Goal: Use online tool/utility: Utilize a website feature to perform a specific function

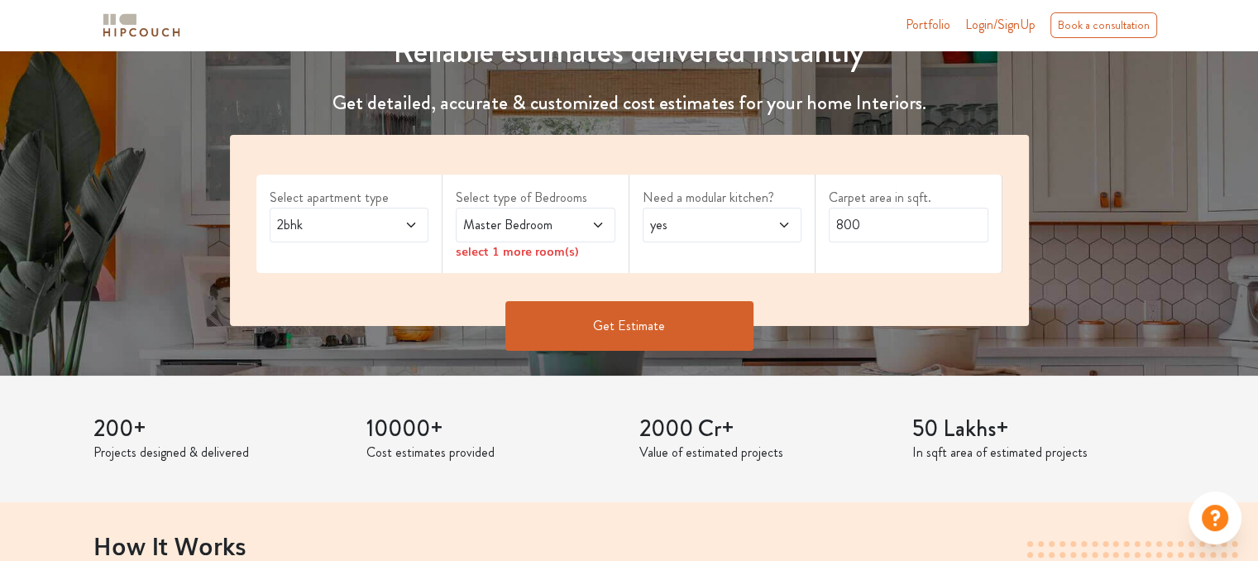
scroll to position [218, 0]
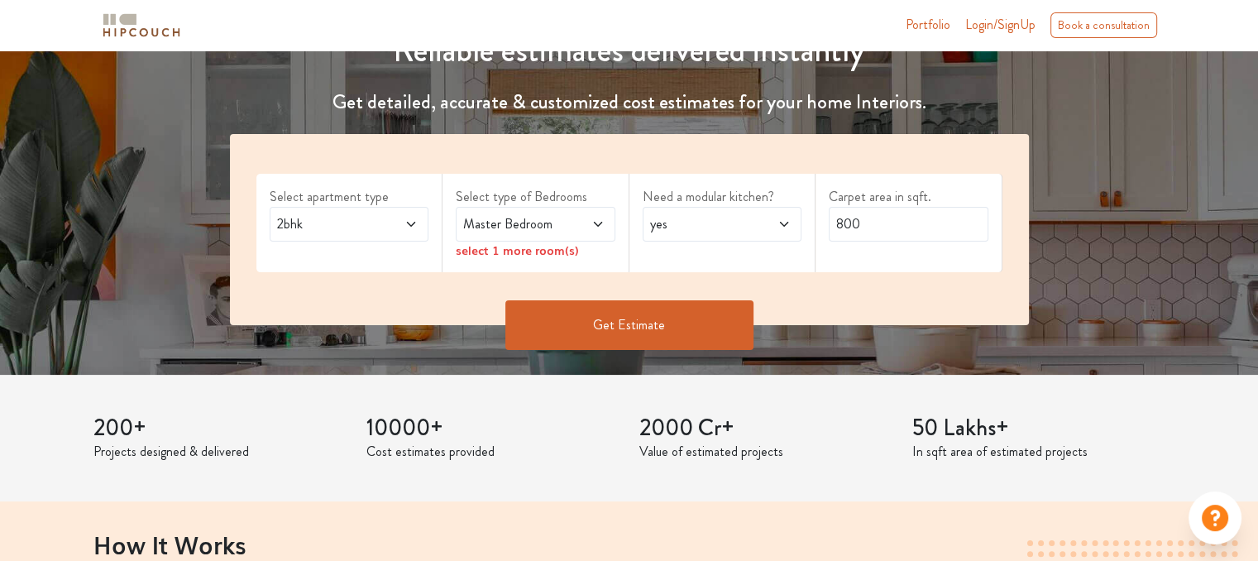
click at [986, 67] on h1 "Reliable estimates delivered instantly" at bounding box center [629, 51] width 818 height 40
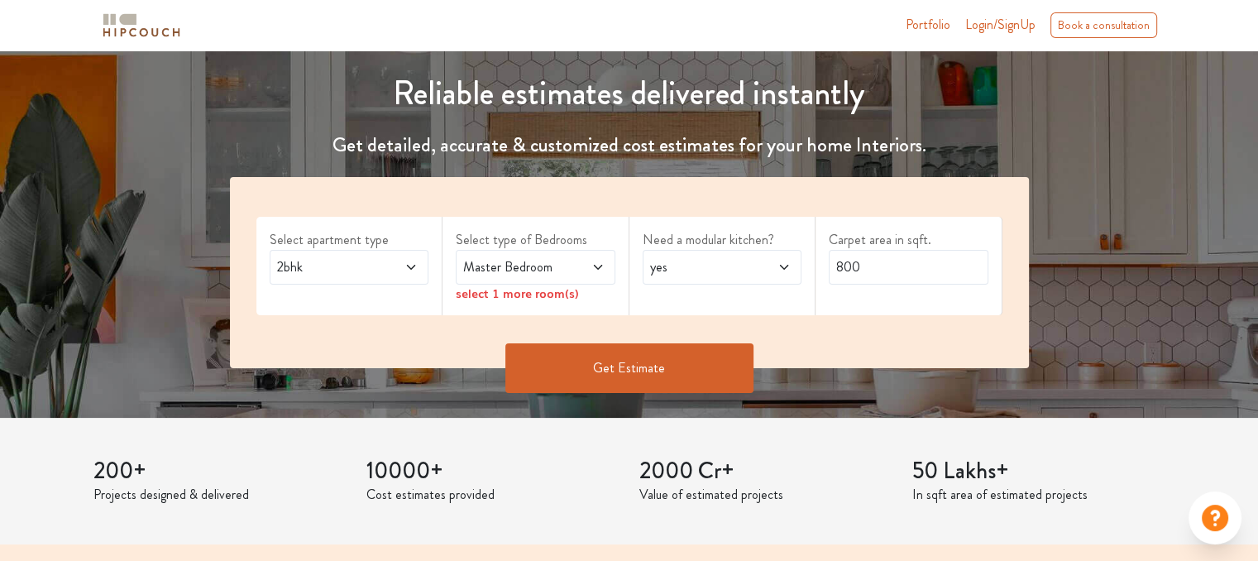
scroll to position [175, 0]
click at [398, 264] on span at bounding box center [399, 267] width 36 height 20
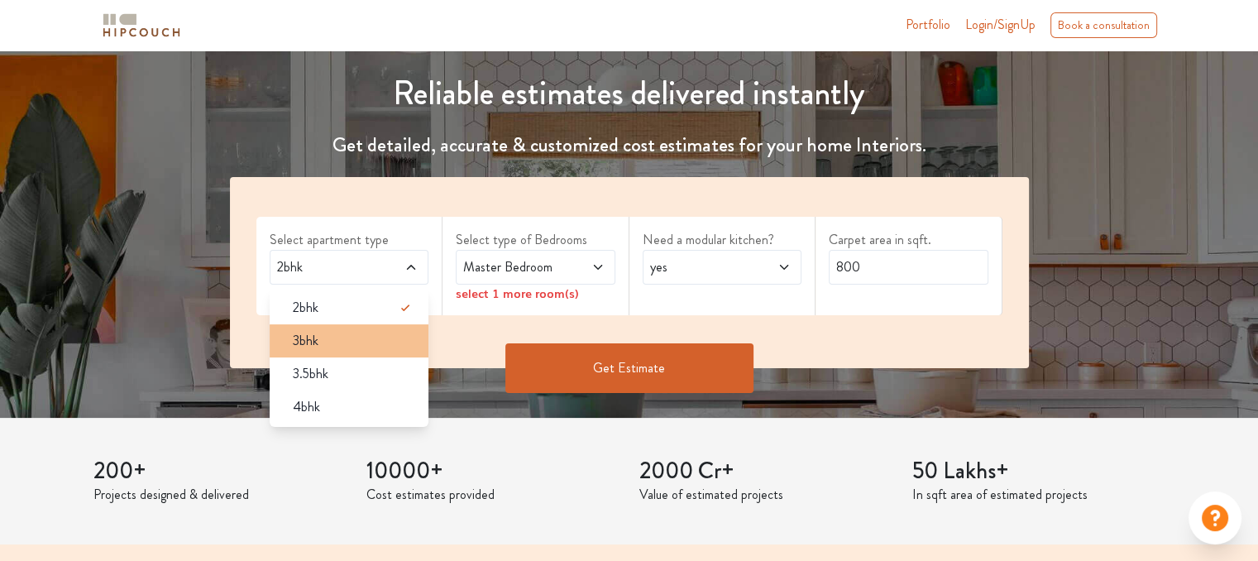
click at [374, 346] on div "3bhk" at bounding box center [354, 341] width 150 height 20
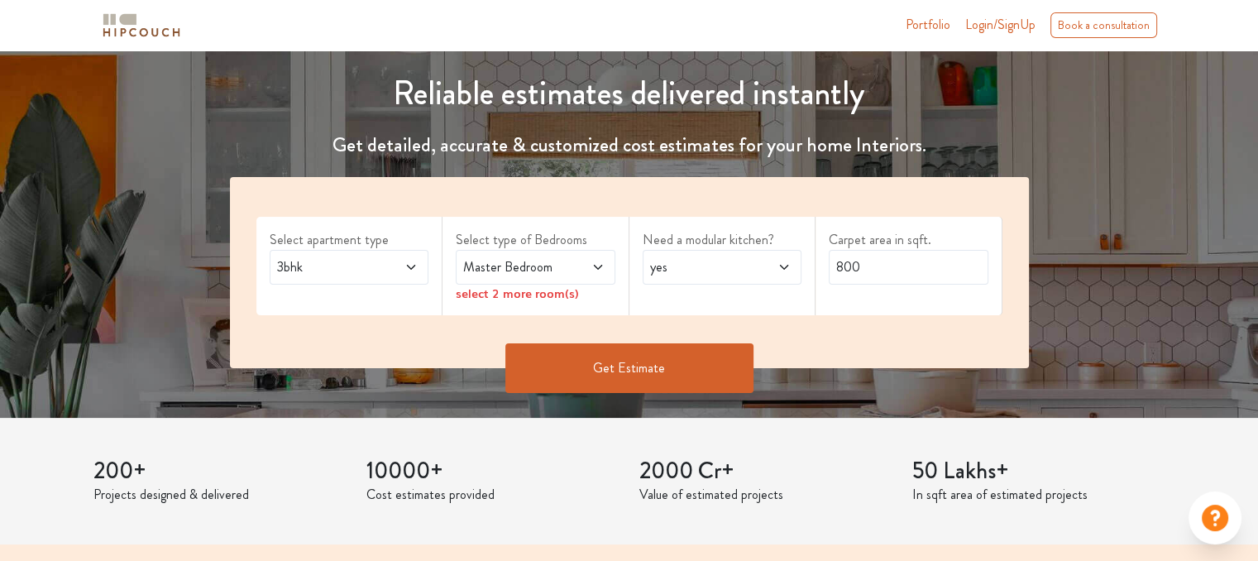
click at [414, 266] on icon at bounding box center [410, 266] width 13 height 13
click at [602, 270] on icon at bounding box center [597, 266] width 13 height 13
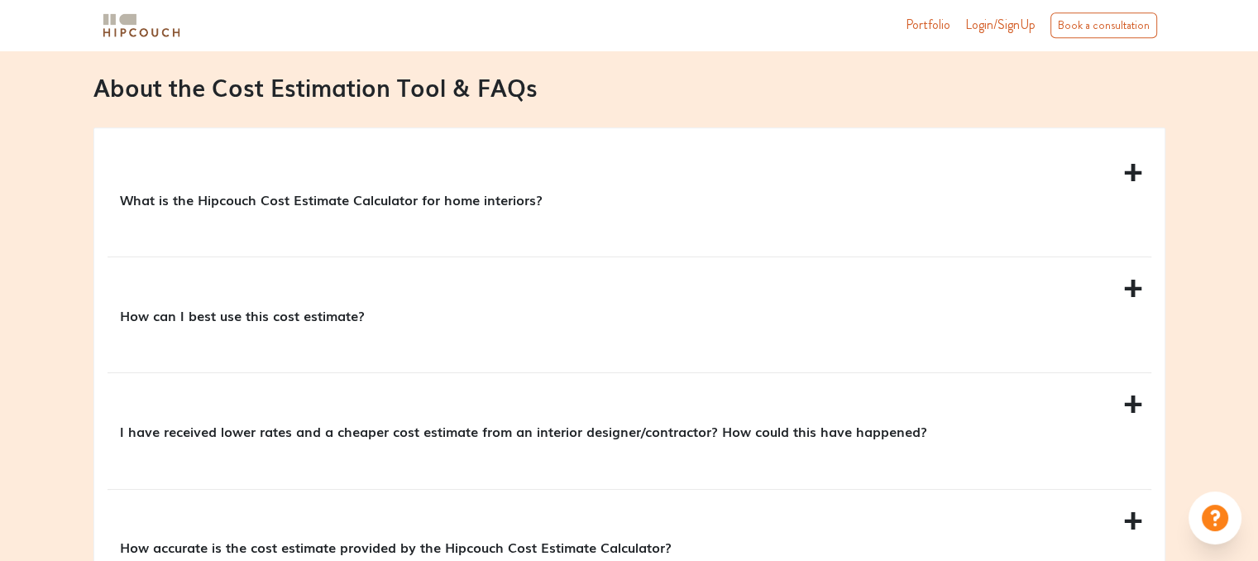
scroll to position [1487, 0]
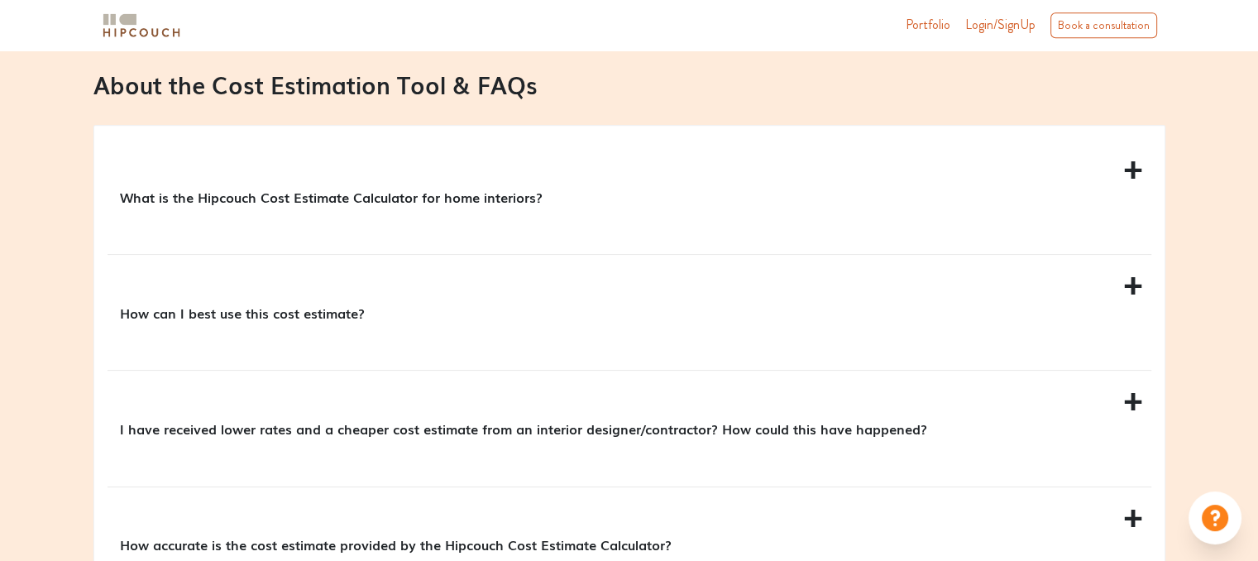
click at [481, 199] on p "What is the Hipcouch Cost Estimate Calculator for home interiors?" at bounding box center [626, 197] width 1012 height 20
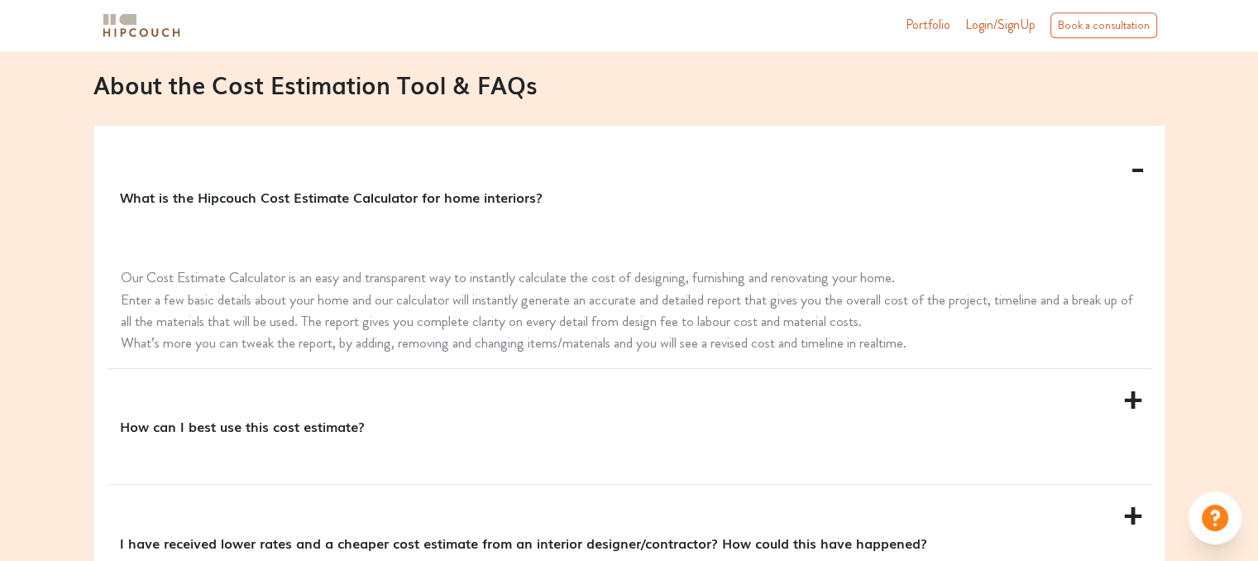
click at [1133, 168] on div "What is the Hipcouch Cost Estimate Calculator for home interiors?" at bounding box center [628, 196] width 1043 height 115
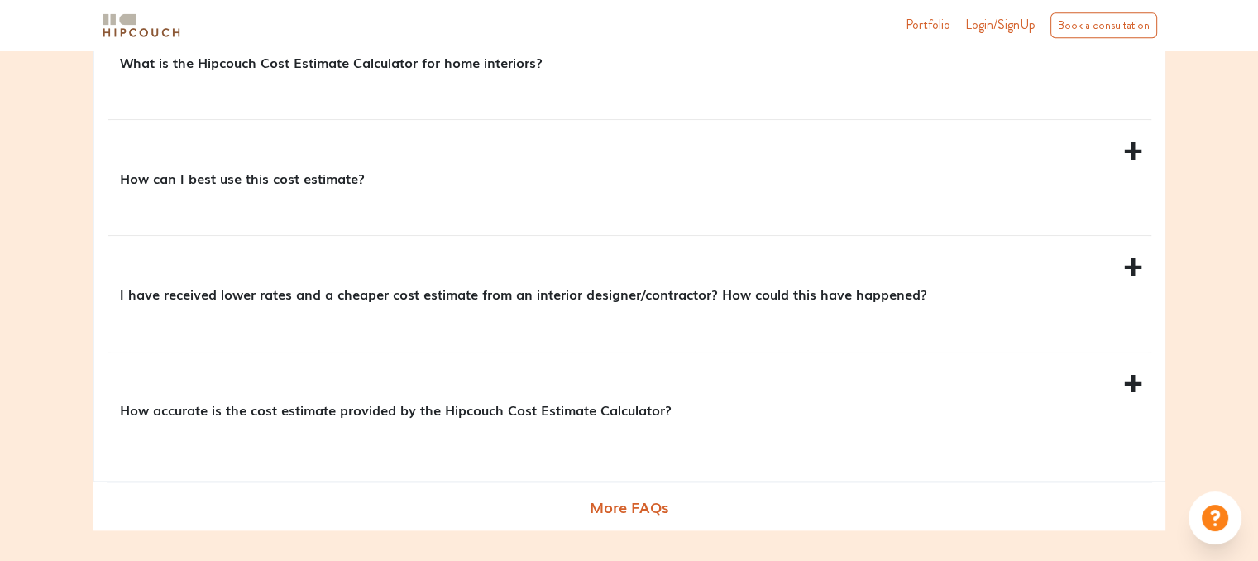
scroll to position [1623, 0]
click at [1129, 146] on div "How can I best use this cost estimate?" at bounding box center [628, 176] width 1043 height 115
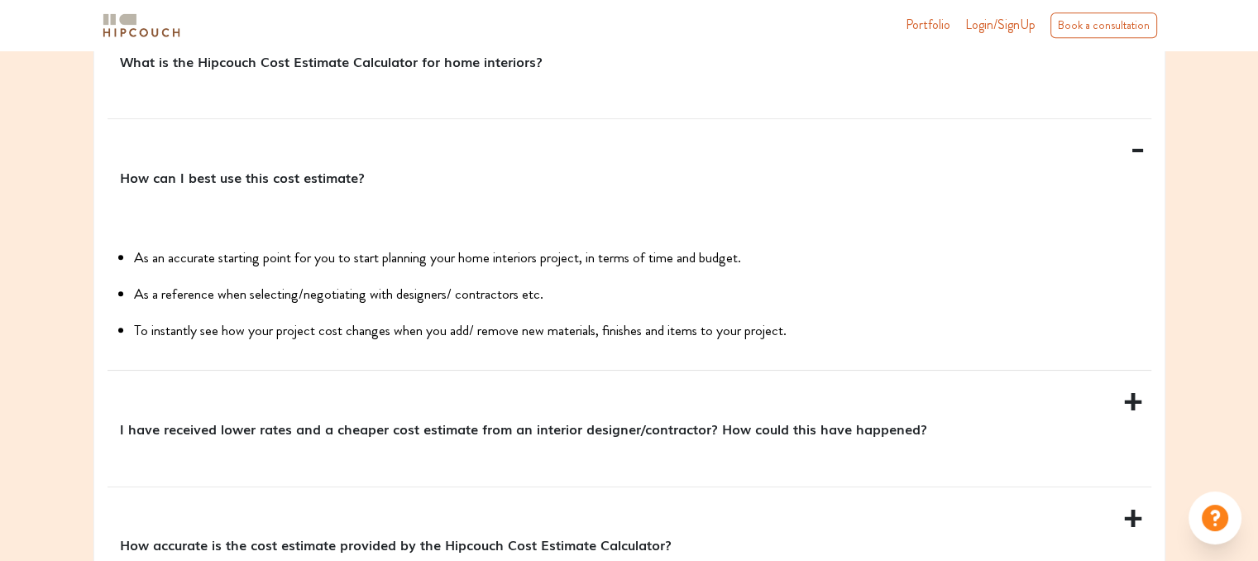
click at [1129, 146] on div "How can I best use this cost estimate?" at bounding box center [628, 176] width 1043 height 115
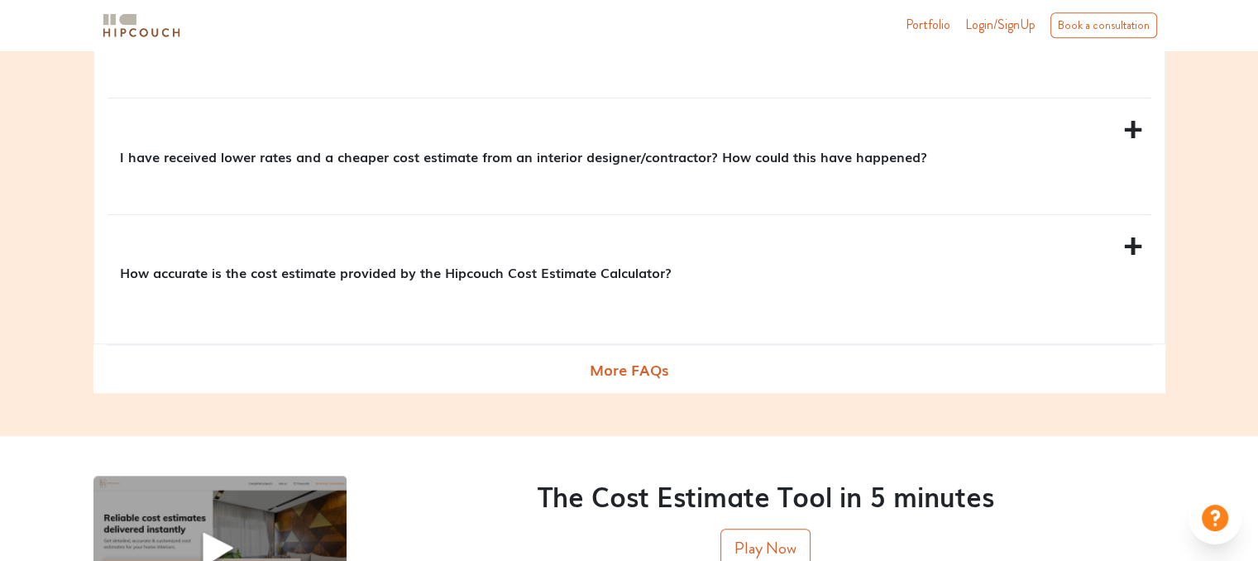
scroll to position [1759, 0]
click at [1116, 131] on div "I have received lower rates and a cheaper cost estimate from an interior design…" at bounding box center [628, 156] width 1043 height 115
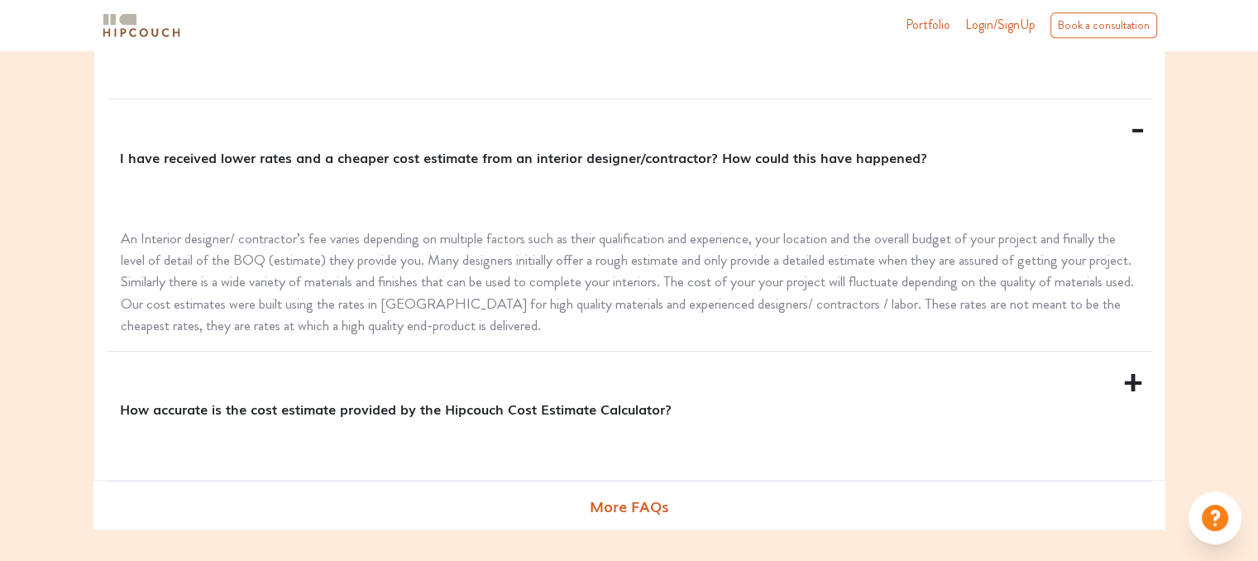
click at [1116, 131] on div "I have received lower rates and a cheaper cost estimate from an interior design…" at bounding box center [628, 156] width 1043 height 115
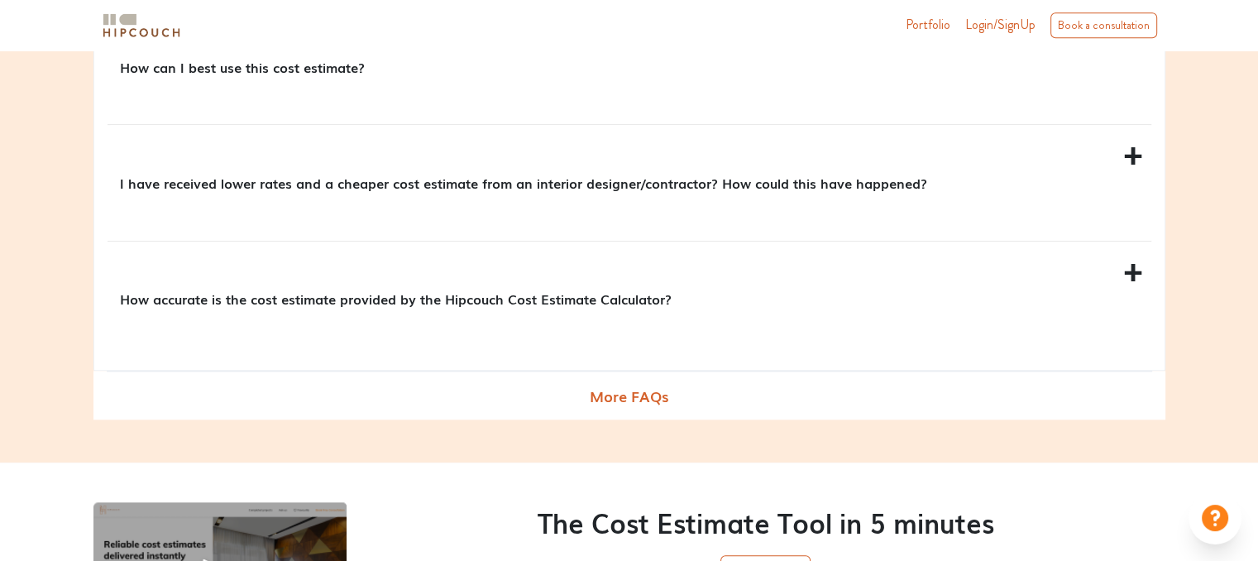
scroll to position [1730, 0]
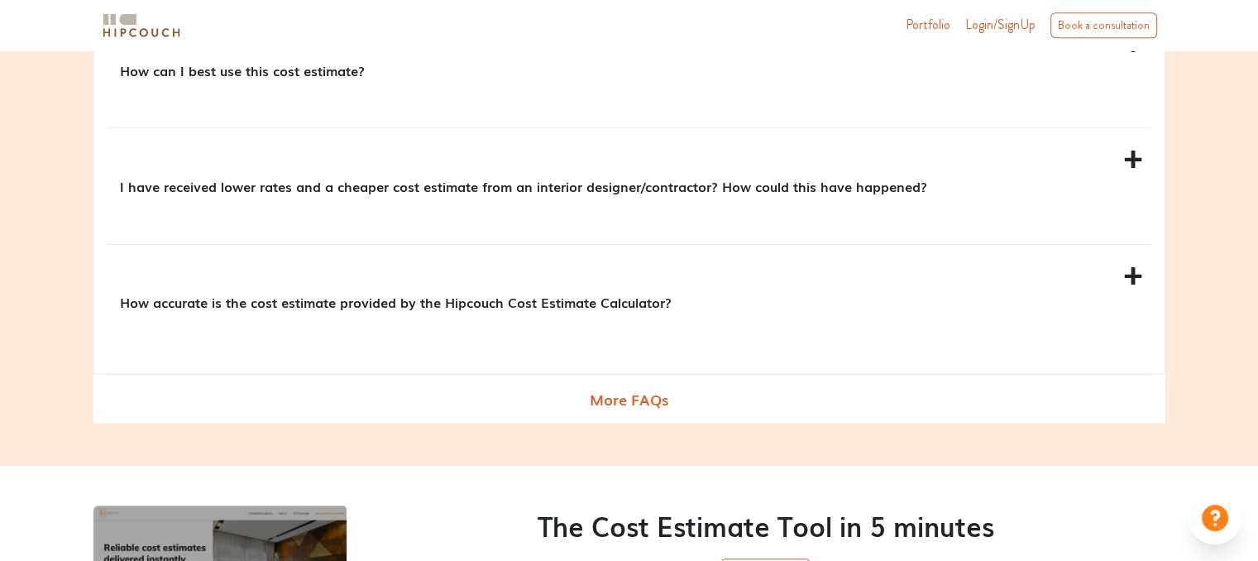
click at [859, 183] on p "I have received lower rates and a cheaper cost estimate from an interior design…" at bounding box center [626, 186] width 1012 height 20
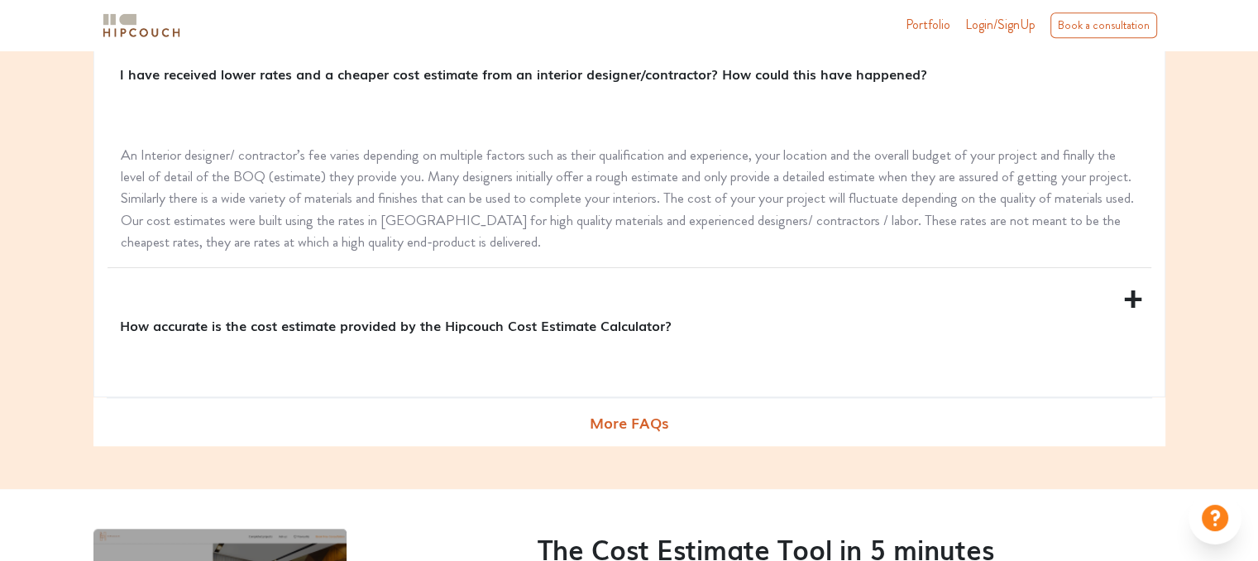
scroll to position [1806, 0]
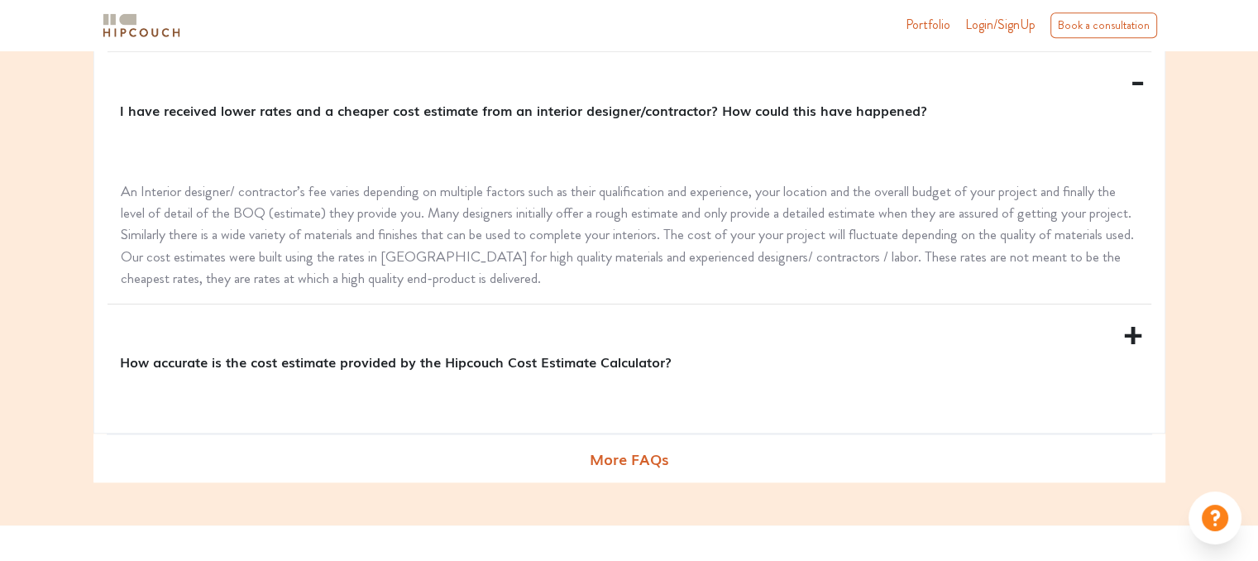
click at [1140, 81] on div "I have received lower rates and a cheaper cost estimate from an interior design…" at bounding box center [628, 109] width 1043 height 115
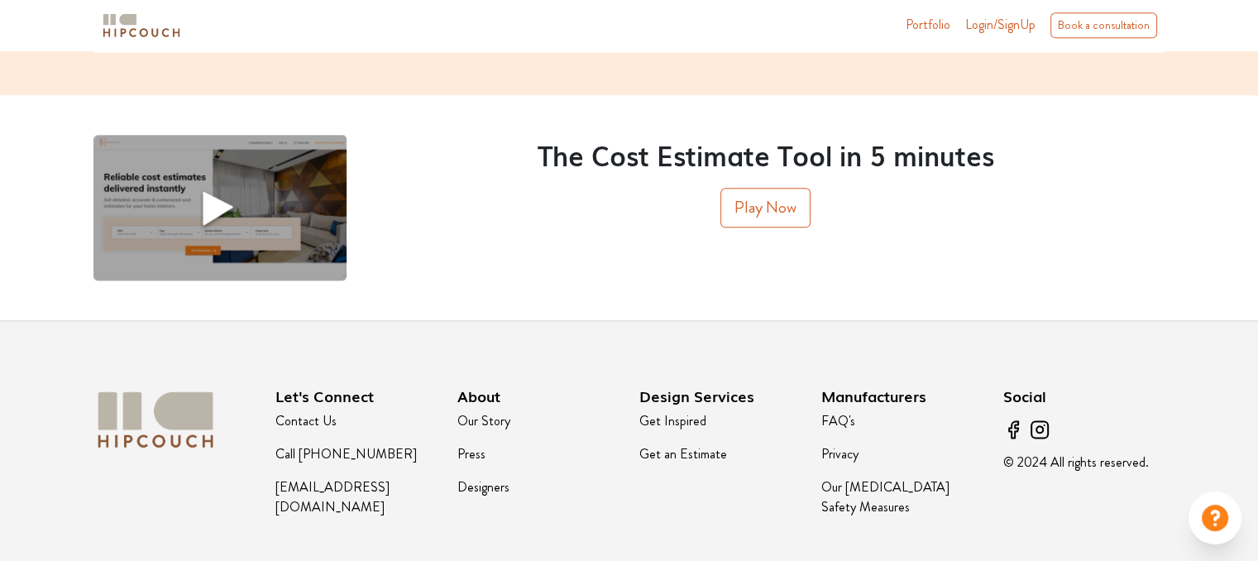
scroll to position [2129, 0]
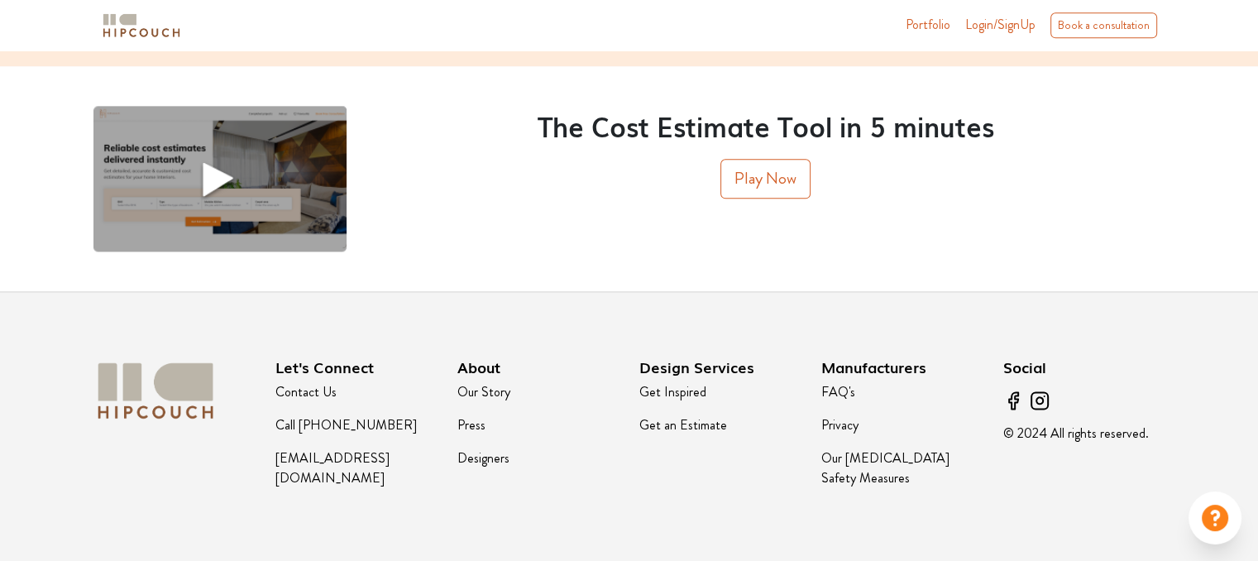
click at [242, 195] on img at bounding box center [219, 179] width 253 height 146
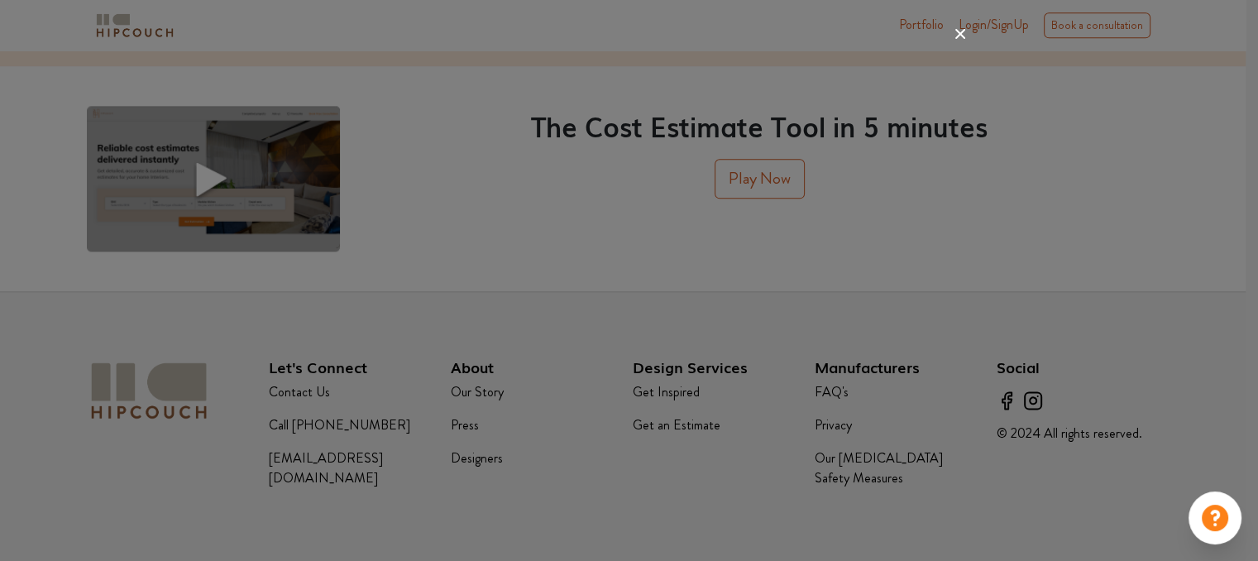
click at [55, 394] on div at bounding box center [629, 280] width 1258 height 561
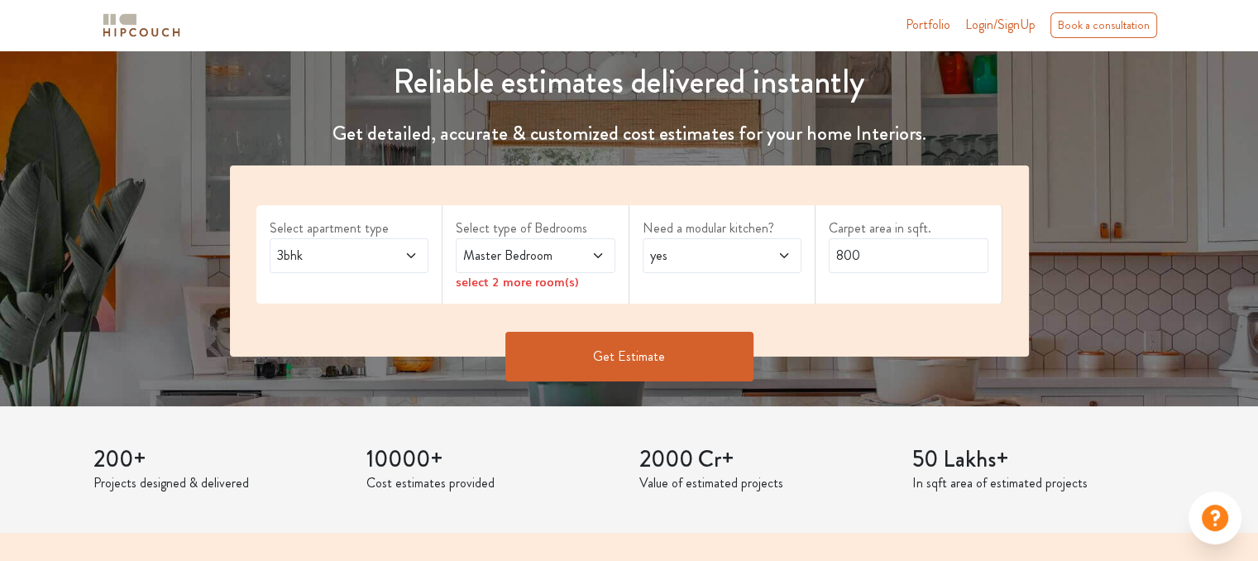
scroll to position [189, 0]
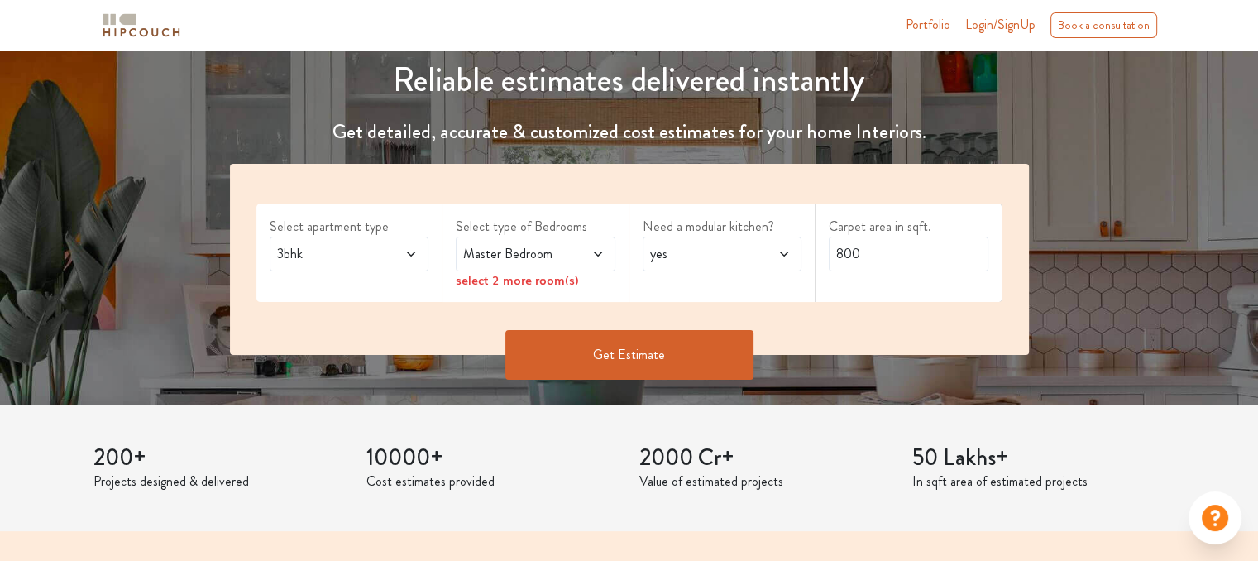
click at [777, 255] on icon at bounding box center [783, 253] width 13 height 13
click at [595, 249] on icon at bounding box center [597, 253] width 13 height 13
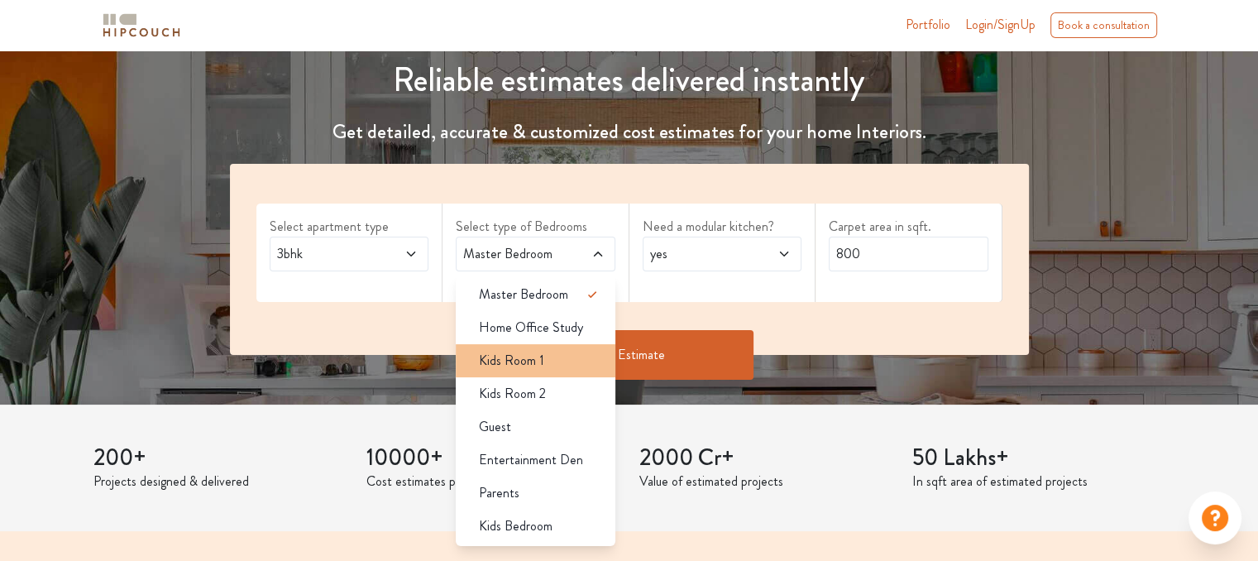
click at [544, 361] on div "Kids Room 1" at bounding box center [540, 361] width 150 height 20
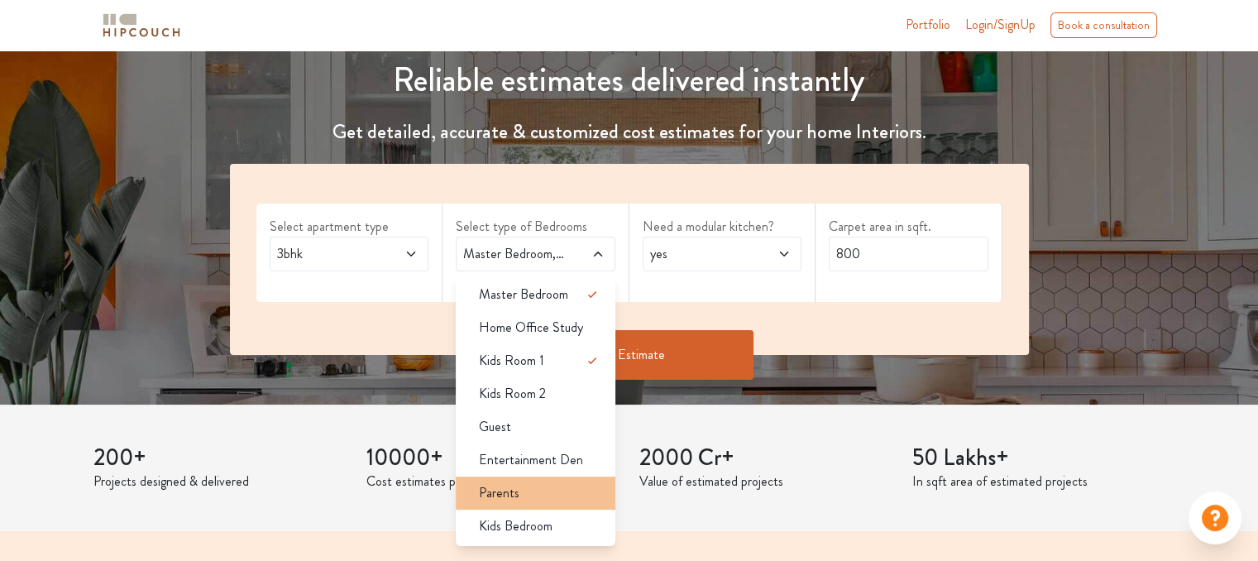
click at [518, 488] on span "Parents" at bounding box center [499, 493] width 41 height 20
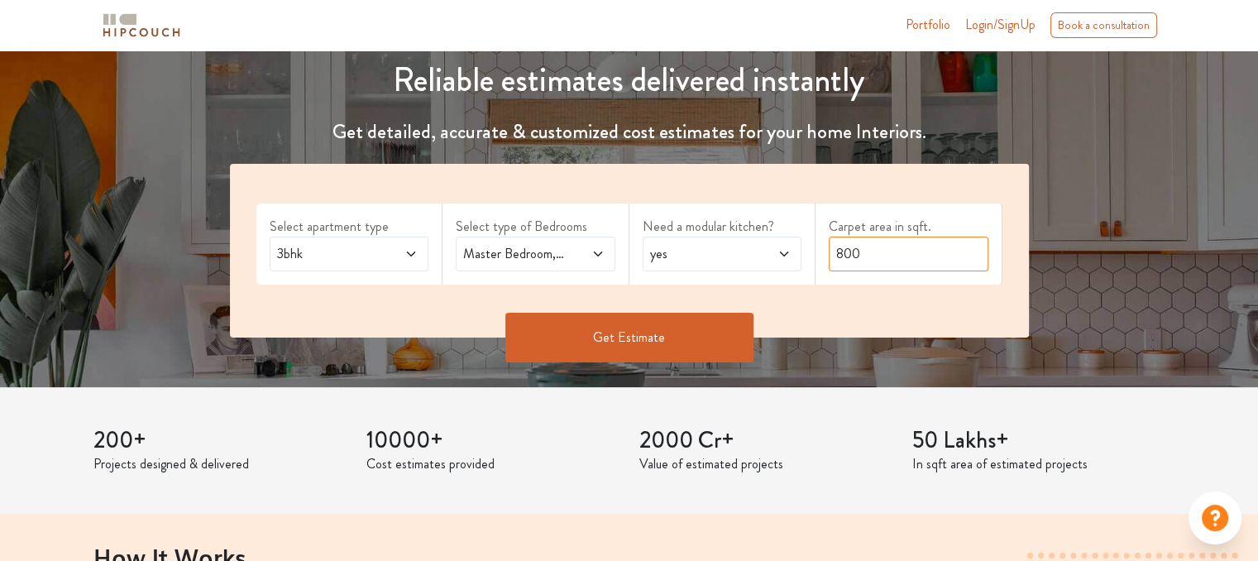
click at [840, 254] on input "800" at bounding box center [908, 253] width 160 height 35
type input "1000"
click at [686, 332] on button "Get Estimate" at bounding box center [629, 338] width 248 height 50
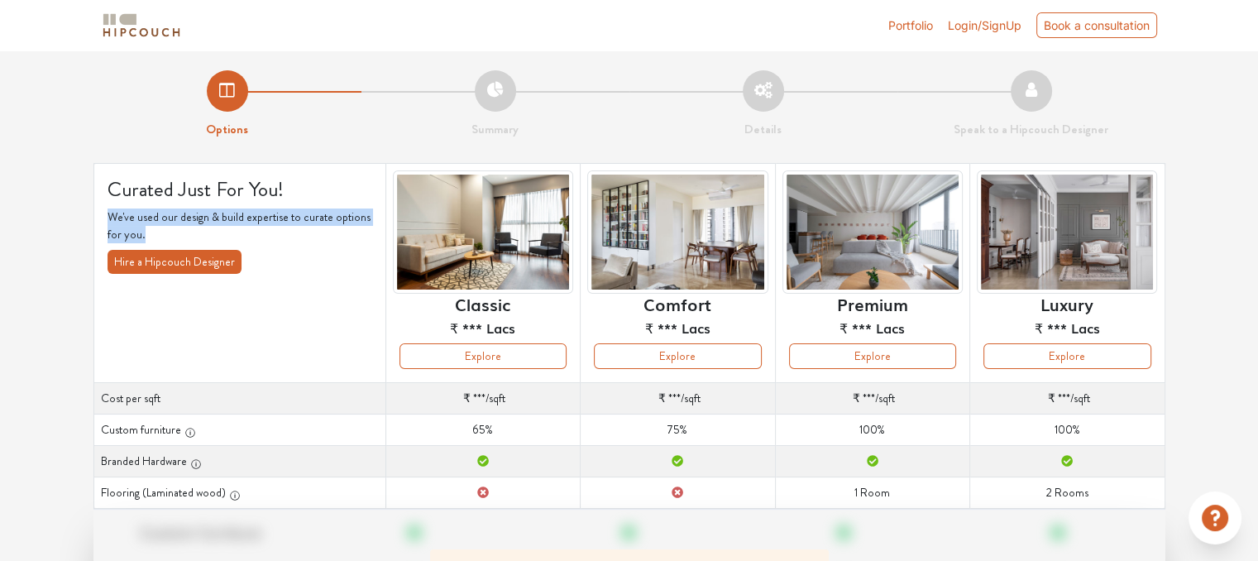
drag, startPoint x: 109, startPoint y: 217, endPoint x: 175, endPoint y: 238, distance: 69.5
click at [175, 238] on p "We've used our design & build expertise to curate options for you." at bounding box center [239, 225] width 265 height 35
click at [159, 227] on p "We've used our design & build expertise to curate options for you." at bounding box center [239, 225] width 265 height 35
click at [144, 228] on p "We've used our design & build expertise to curate options for you." at bounding box center [239, 225] width 265 height 35
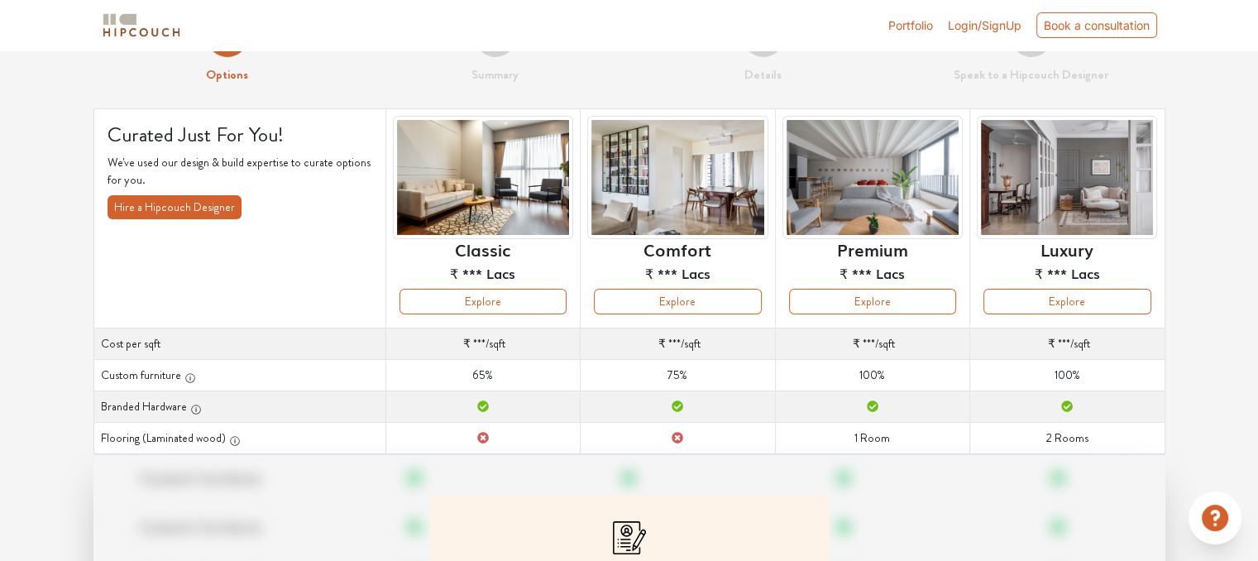
scroll to position [55, 0]
click at [909, 21] on link "Portfolio" at bounding box center [910, 25] width 45 height 17
